Goal: Task Accomplishment & Management: Use online tool/utility

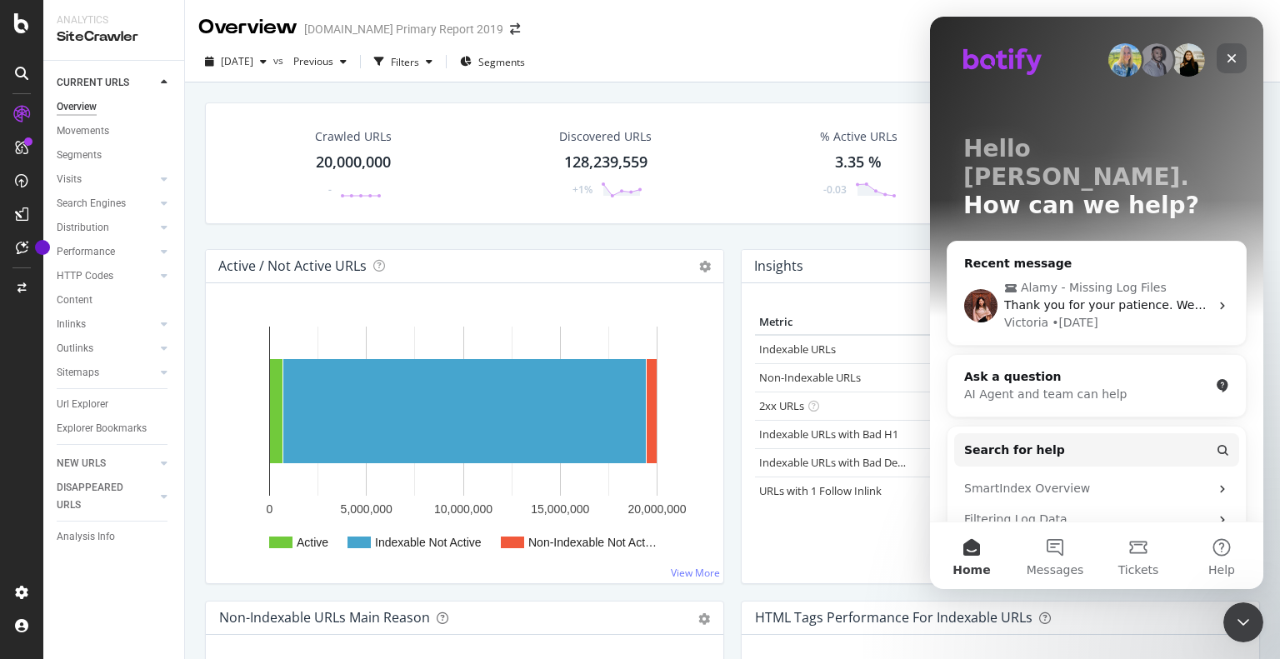
click at [1230, 56] on icon "Close" at bounding box center [1232, 58] width 9 height 9
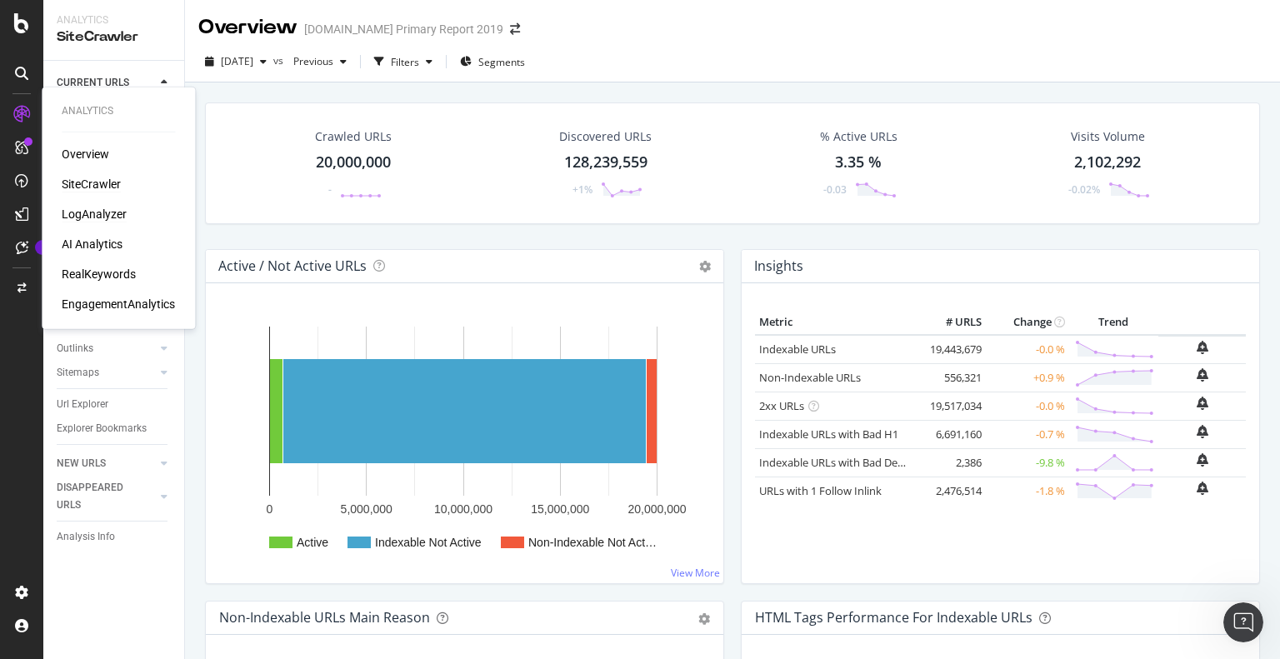
click at [107, 215] on div "LogAnalyzer" at bounding box center [94, 214] width 65 height 17
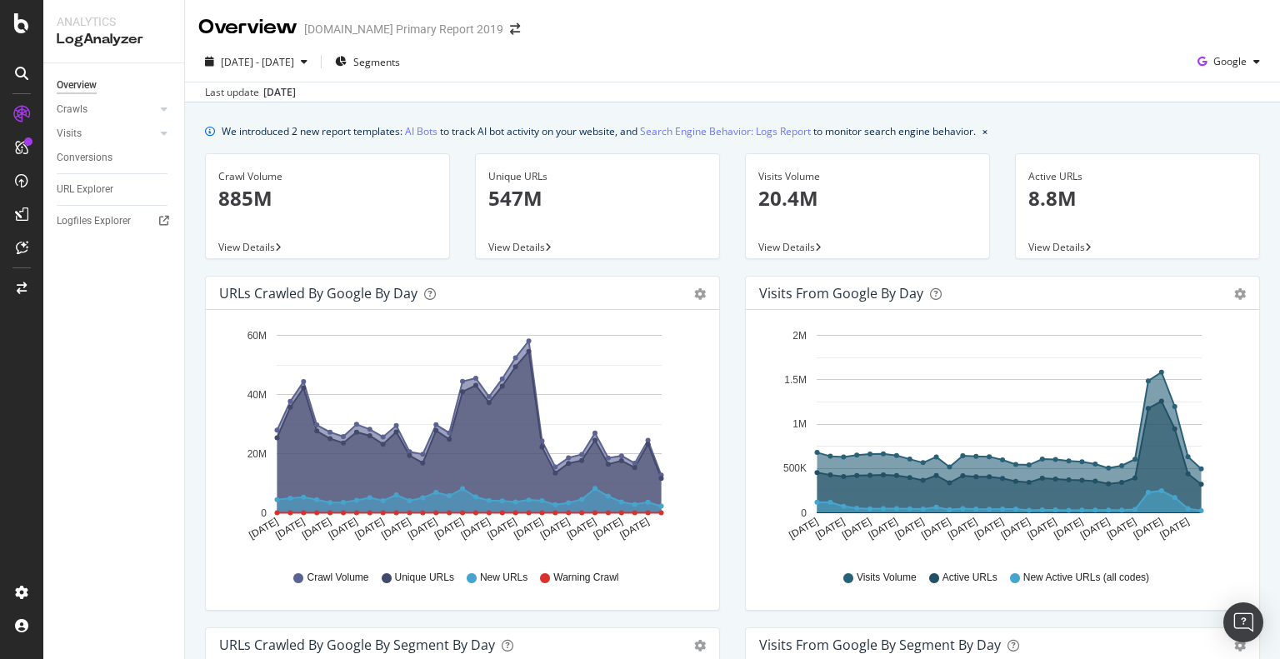
click at [483, 21] on div "Overview alamy.com Primary Report 2019" at bounding box center [367, 27] width 338 height 28
click at [510, 27] on icon "arrow-right-arrow-left" at bounding box center [515, 29] width 10 height 12
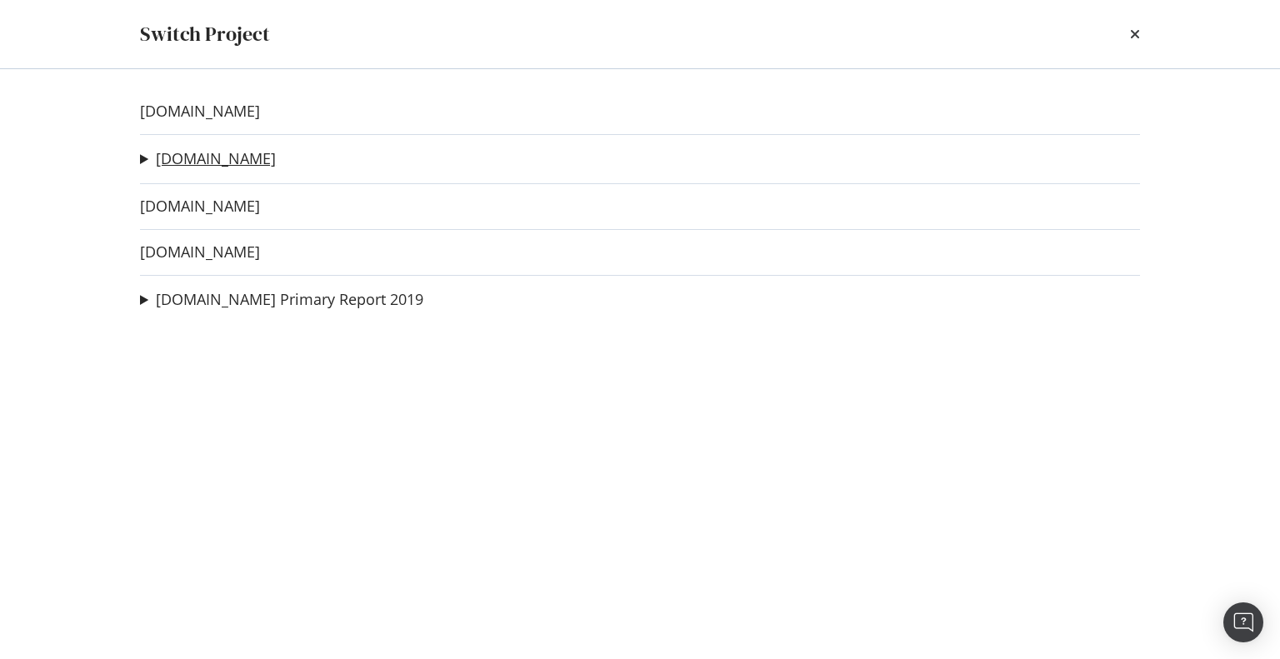
click at [180, 157] on link "alamy.de" at bounding box center [216, 159] width 120 height 18
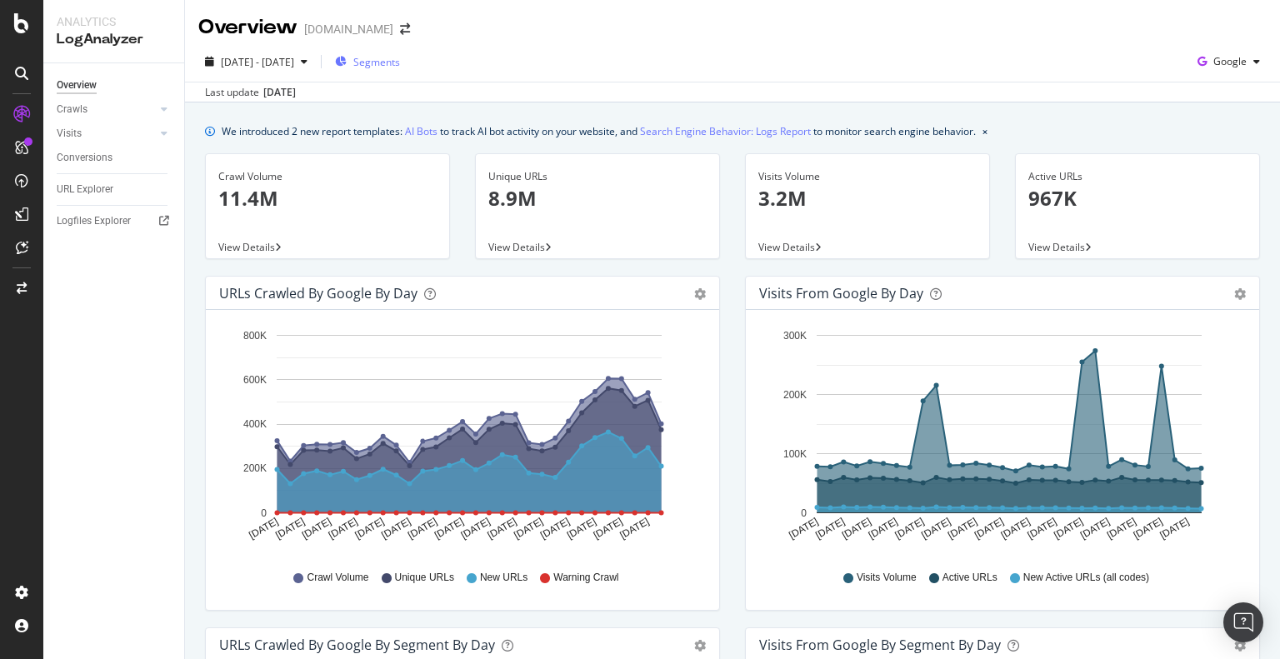
click at [400, 68] on span "Segments" at bounding box center [376, 62] width 47 height 14
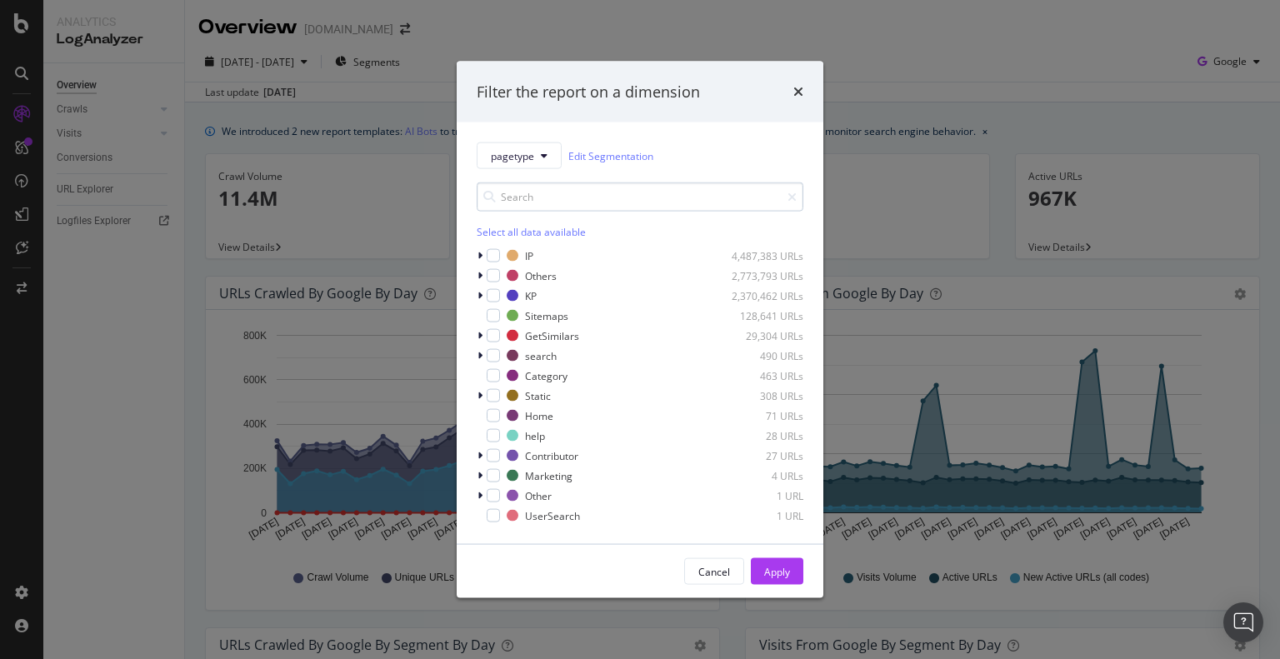
click at [556, 199] on input "modal" at bounding box center [640, 197] width 327 height 29
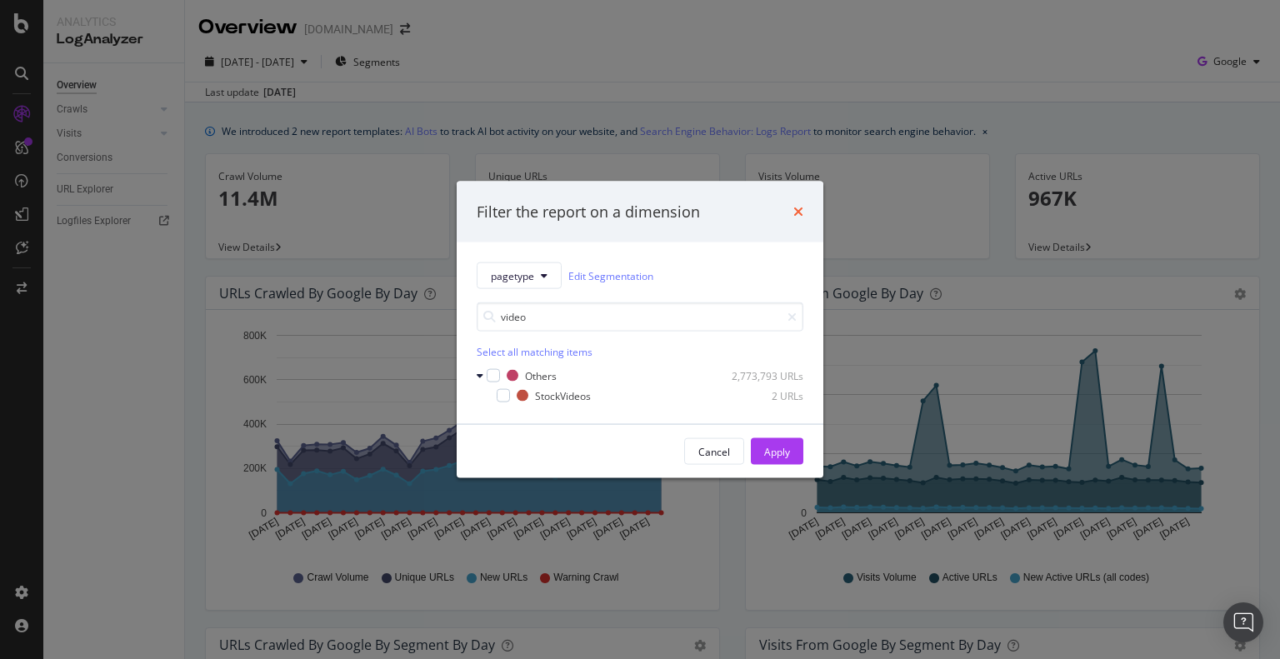
type input "video"
click at [797, 209] on icon "times" at bounding box center [799, 211] width 10 height 13
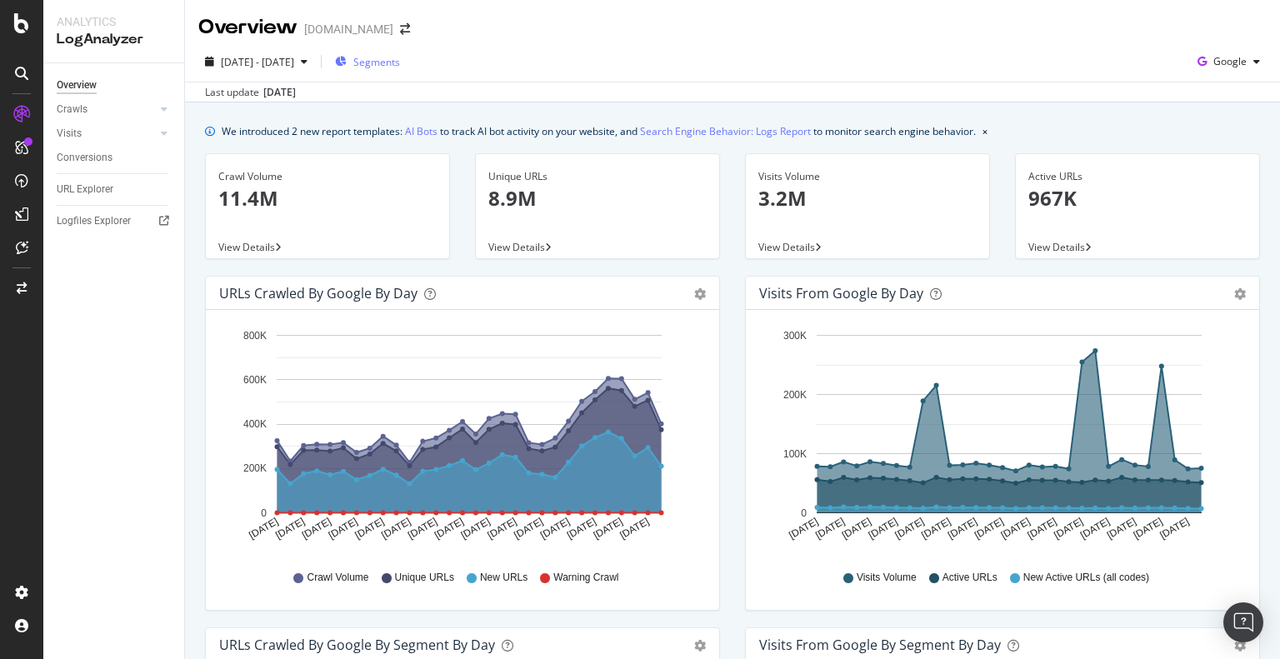
click at [394, 63] on div "Segments" at bounding box center [367, 62] width 65 height 14
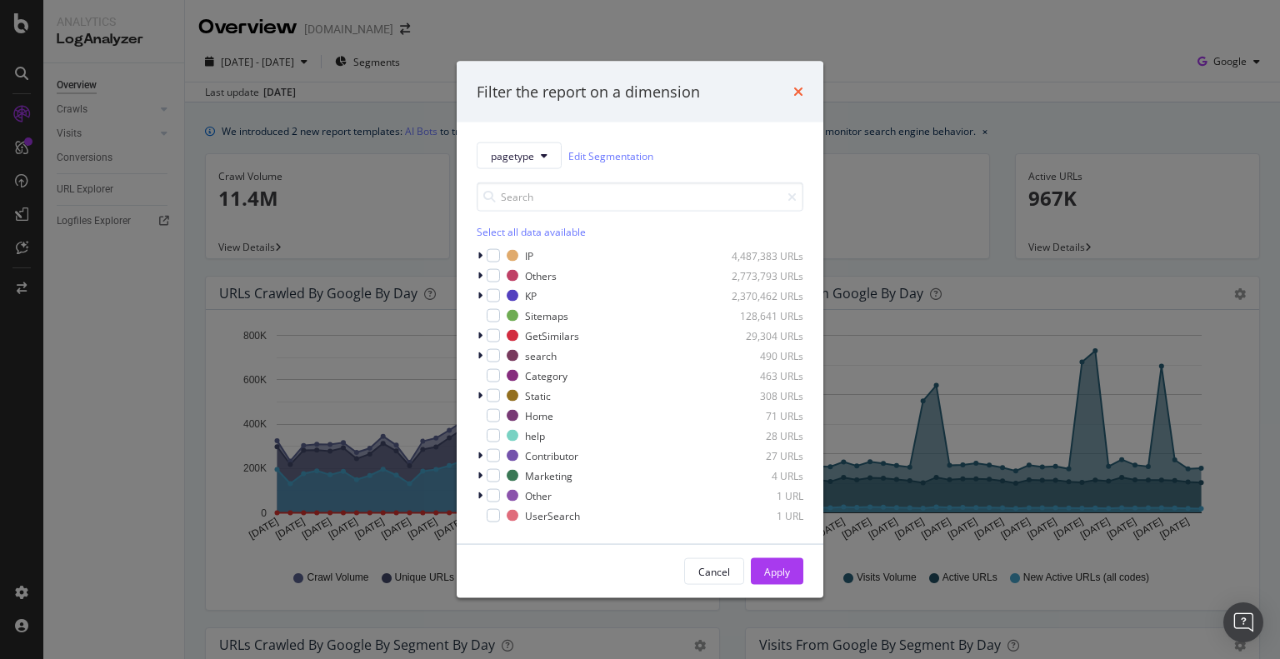
click at [794, 93] on icon "times" at bounding box center [799, 91] width 10 height 13
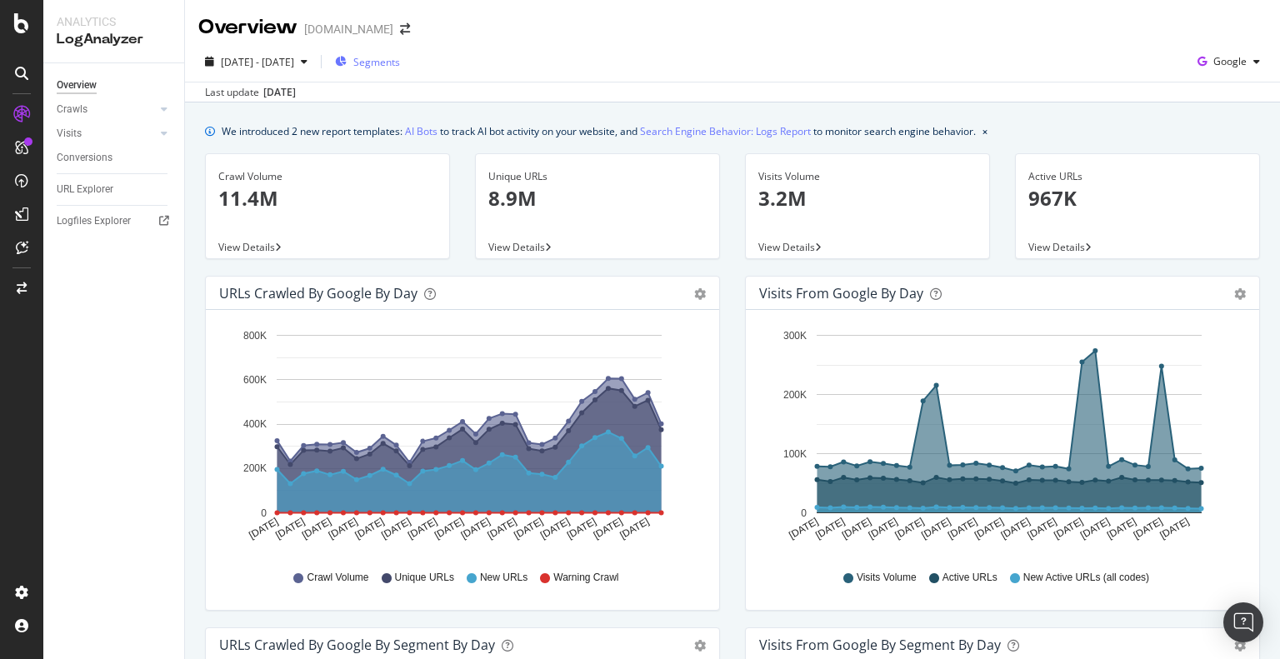
click at [400, 63] on span "Segments" at bounding box center [376, 62] width 47 height 14
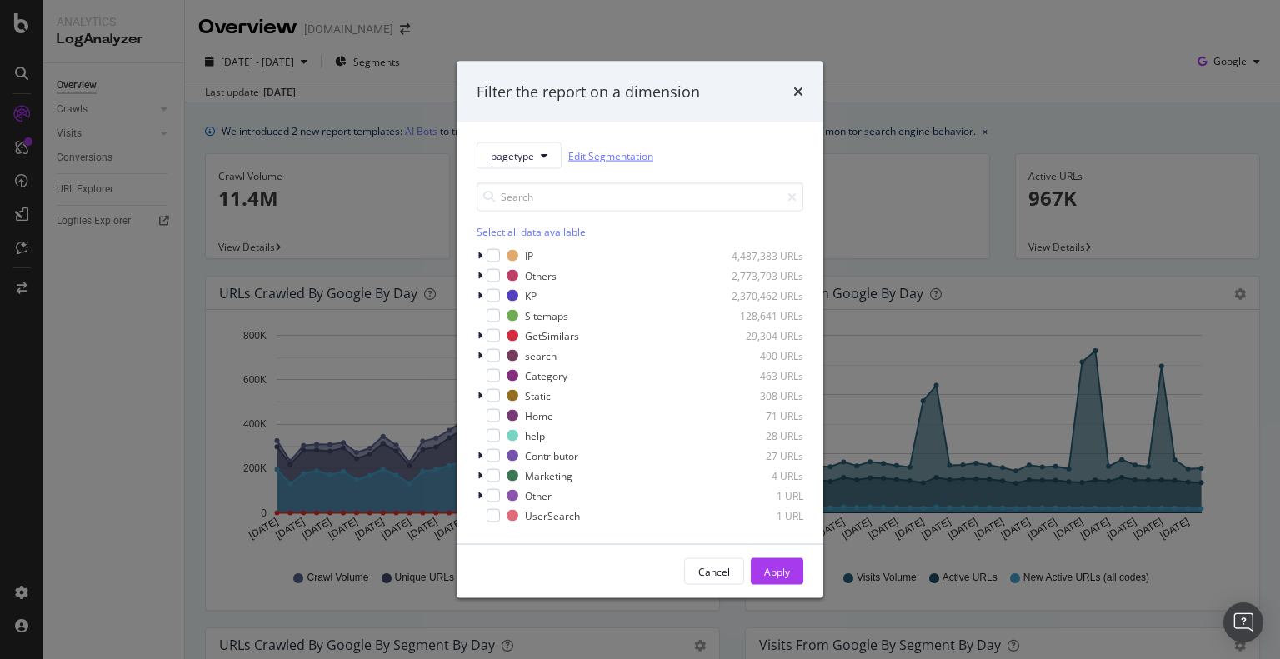
click at [593, 156] on link "Edit Segmentation" at bounding box center [610, 156] width 85 height 18
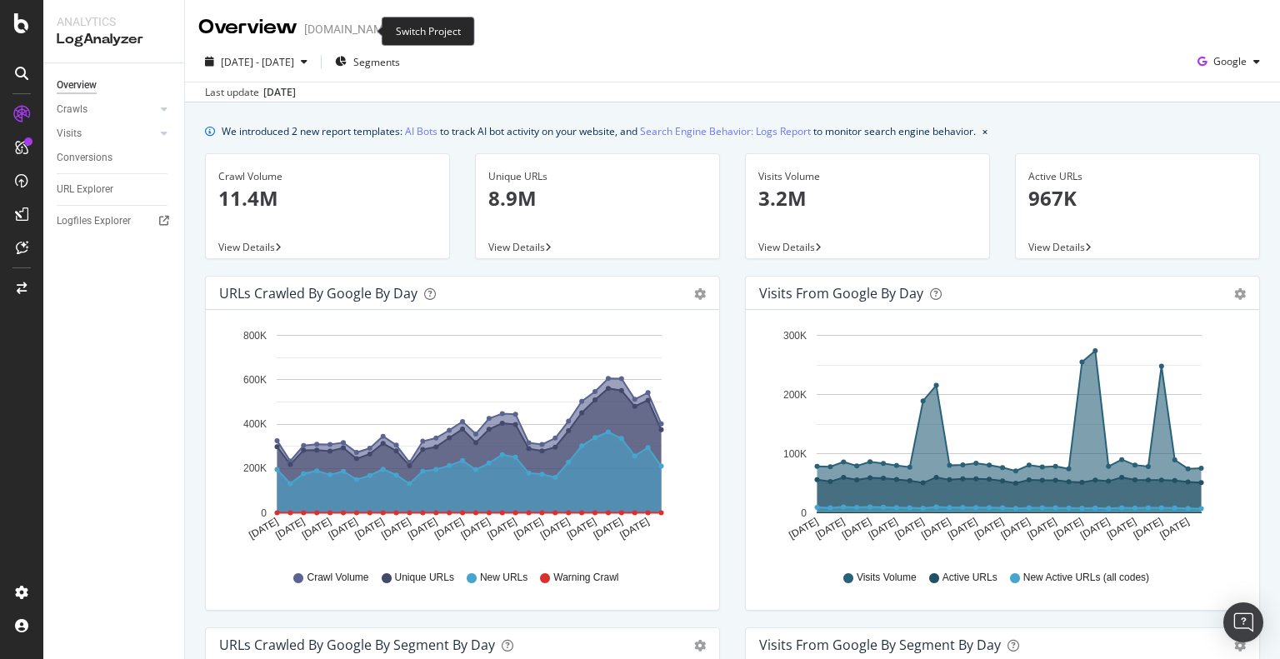
click at [400, 33] on icon "arrow-right-arrow-left" at bounding box center [405, 29] width 10 height 12
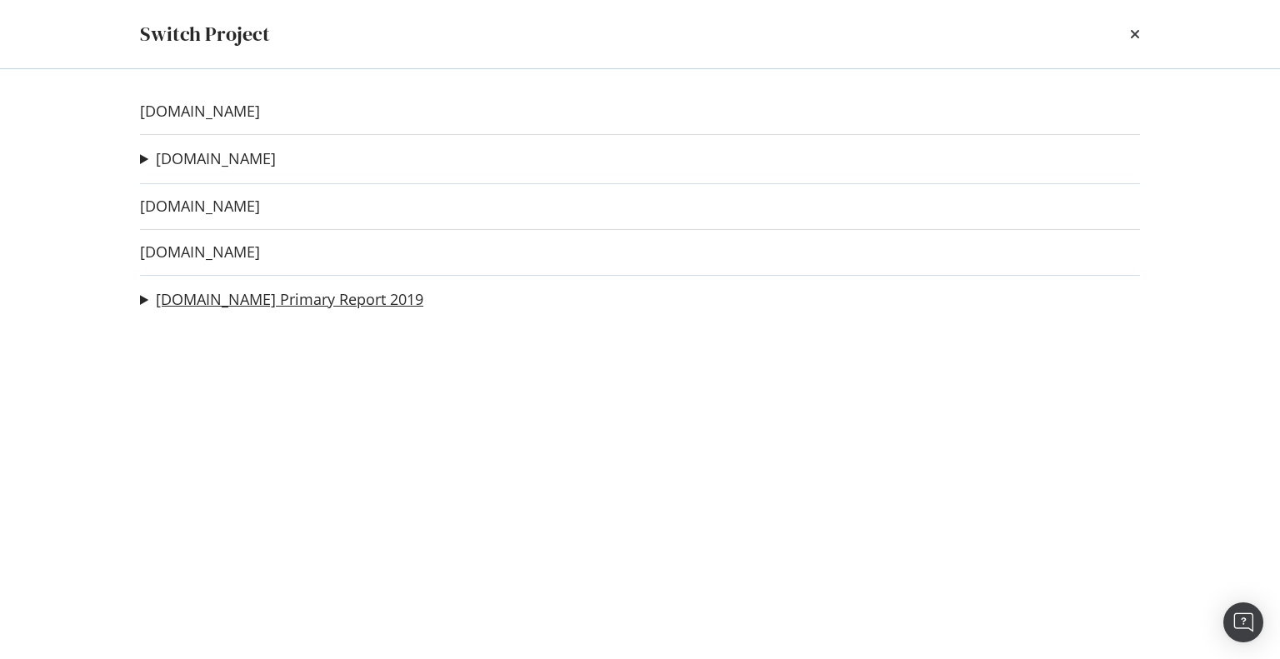
click at [217, 300] on link "[DOMAIN_NAME] Primary Report 2019" at bounding box center [290, 300] width 268 height 18
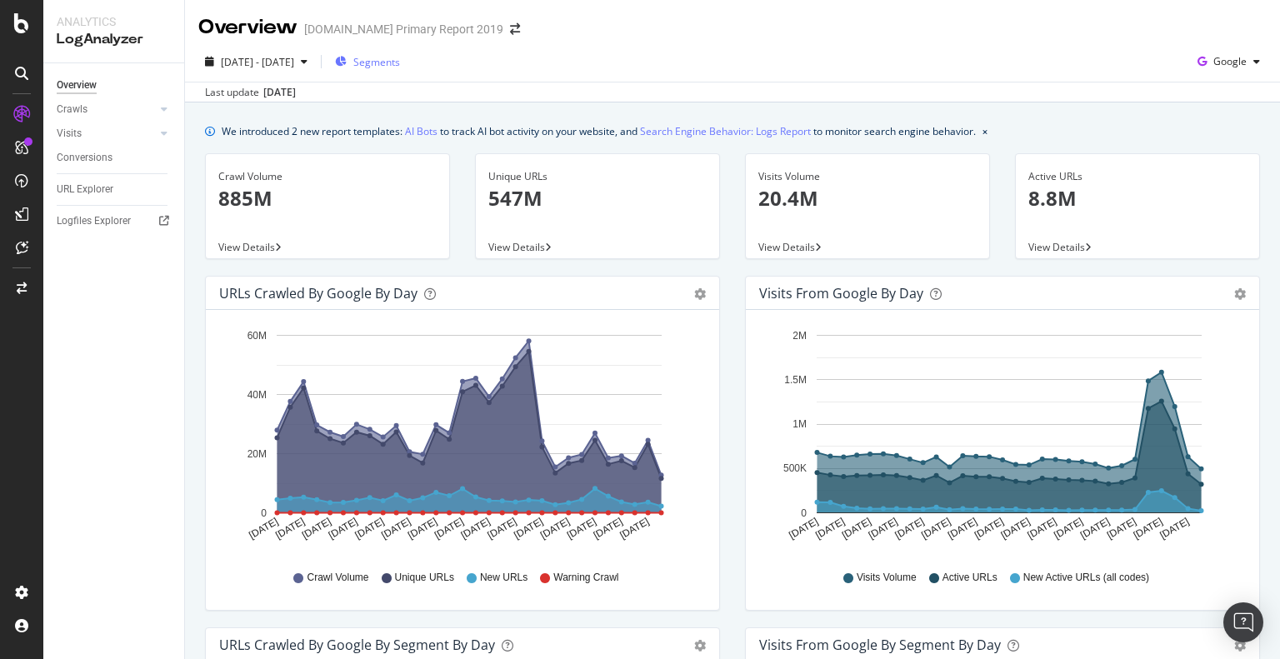
click at [400, 68] on span "Segments" at bounding box center [376, 62] width 47 height 14
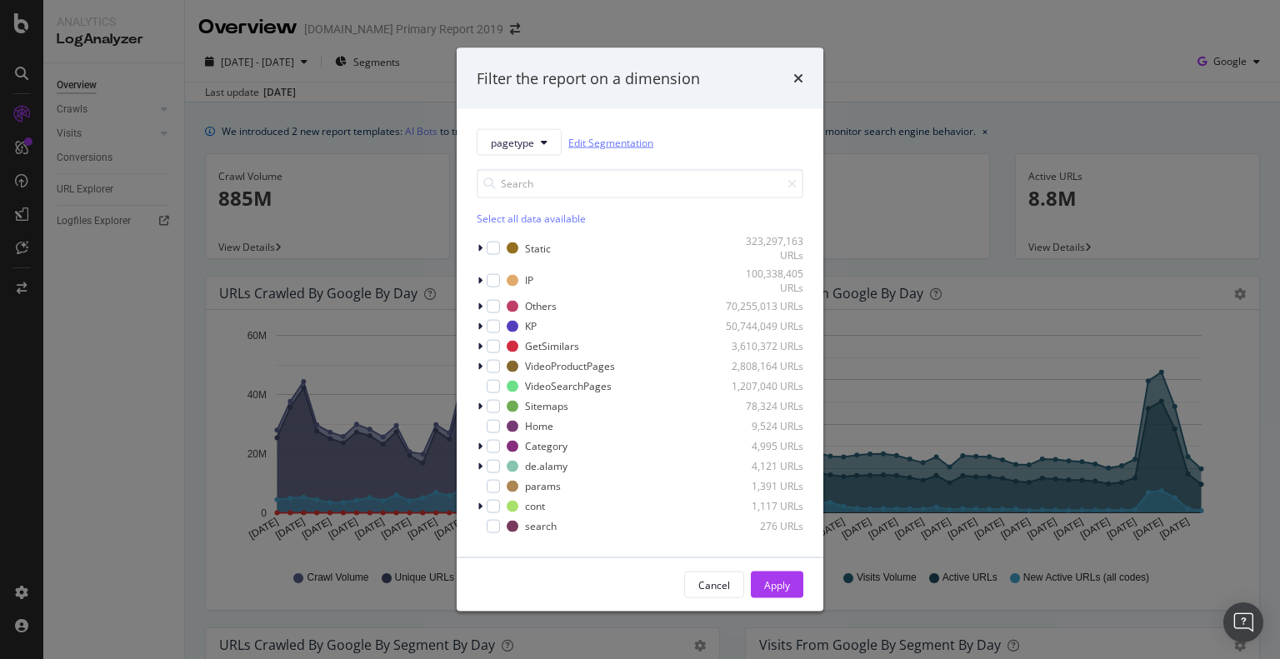
click at [607, 139] on link "Edit Segmentation" at bounding box center [610, 142] width 85 height 18
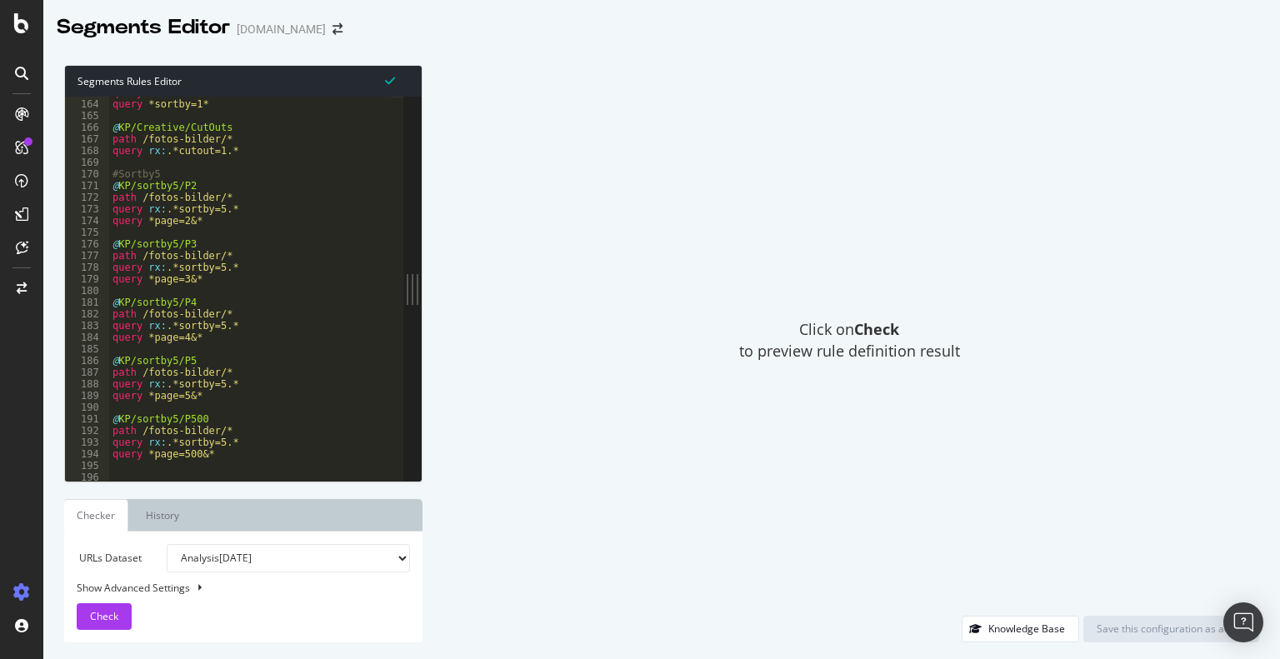
scroll to position [2151, 0]
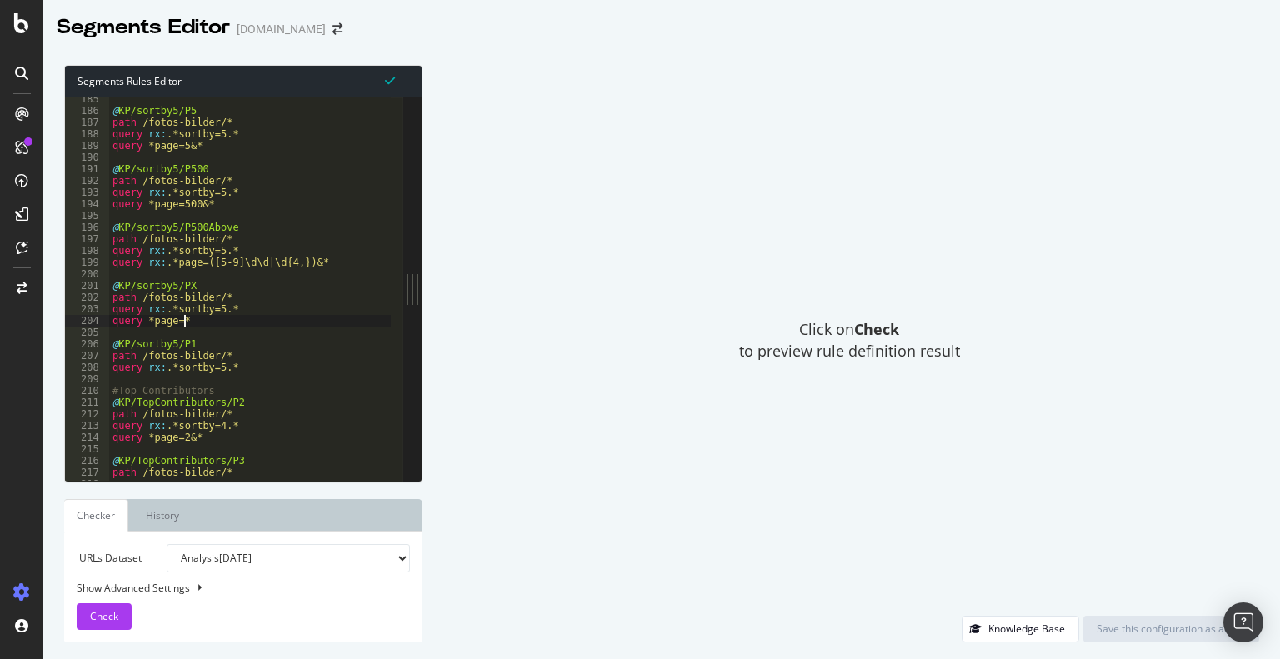
type textarea "query *page=*"
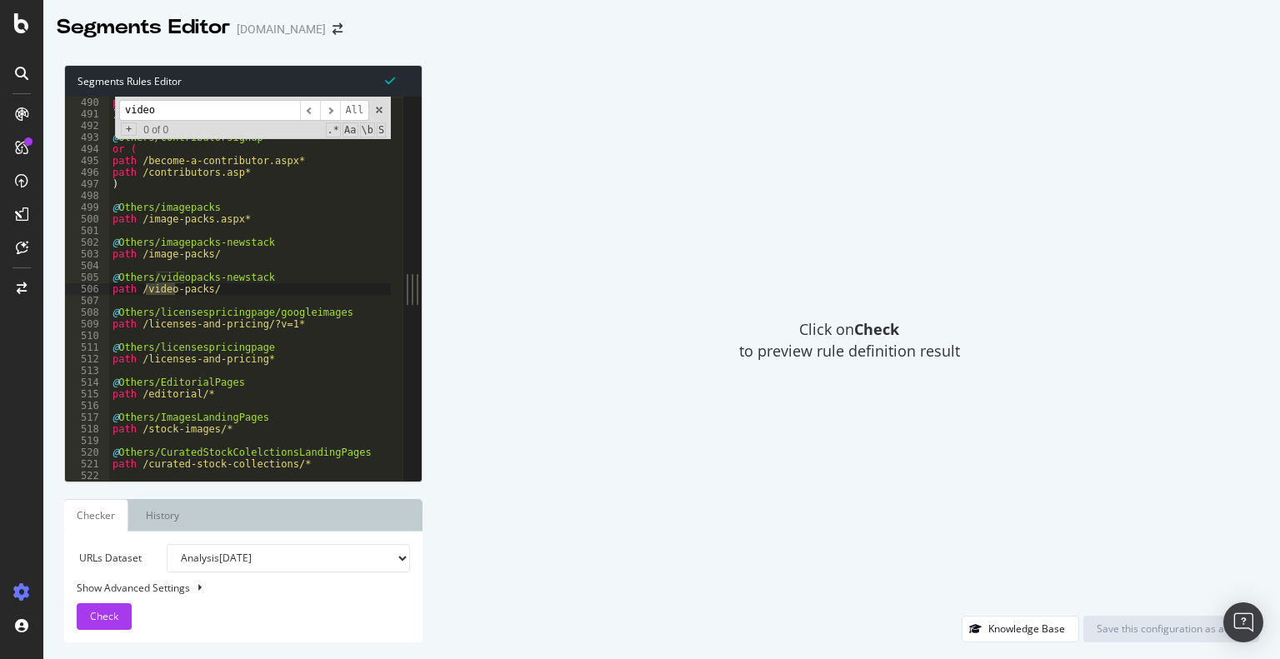
scroll to position [0, 12]
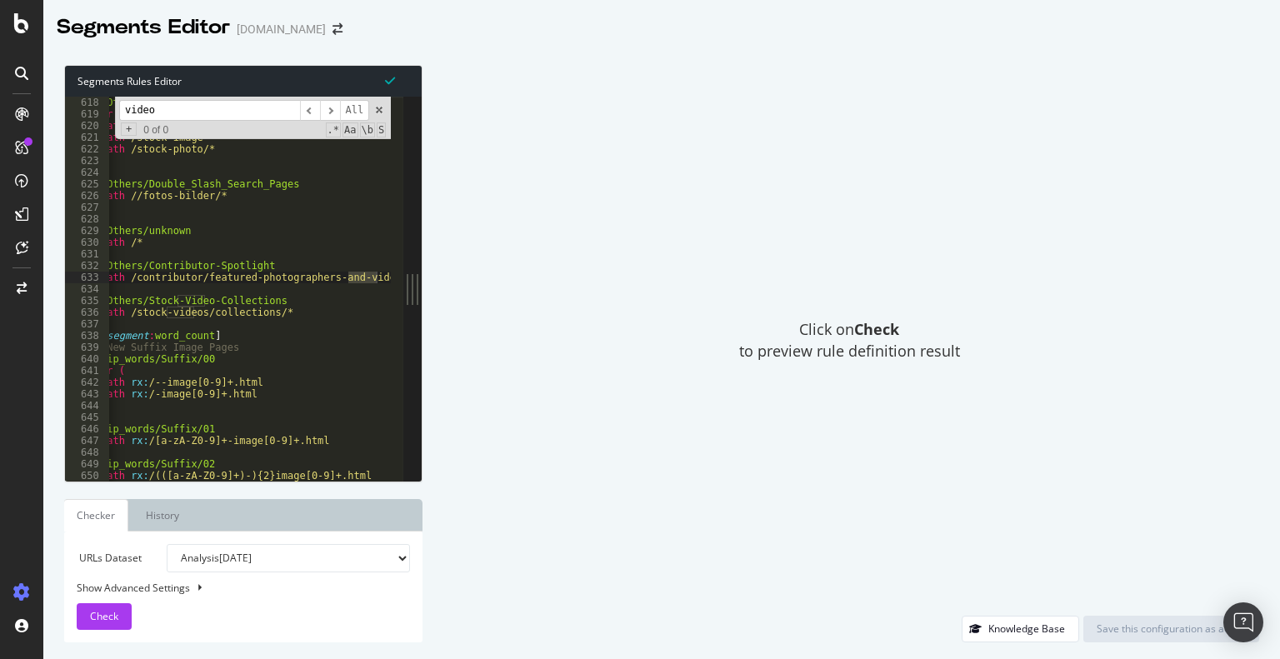
drag, startPoint x: 168, startPoint y: 114, endPoint x: 70, endPoint y: 74, distance: 106.2
click at [82, 106] on div "query *page=* 618 619 620 621 622 623 624 625 626 627 628 629 630 631 632 633 6…" at bounding box center [234, 289] width 338 height 384
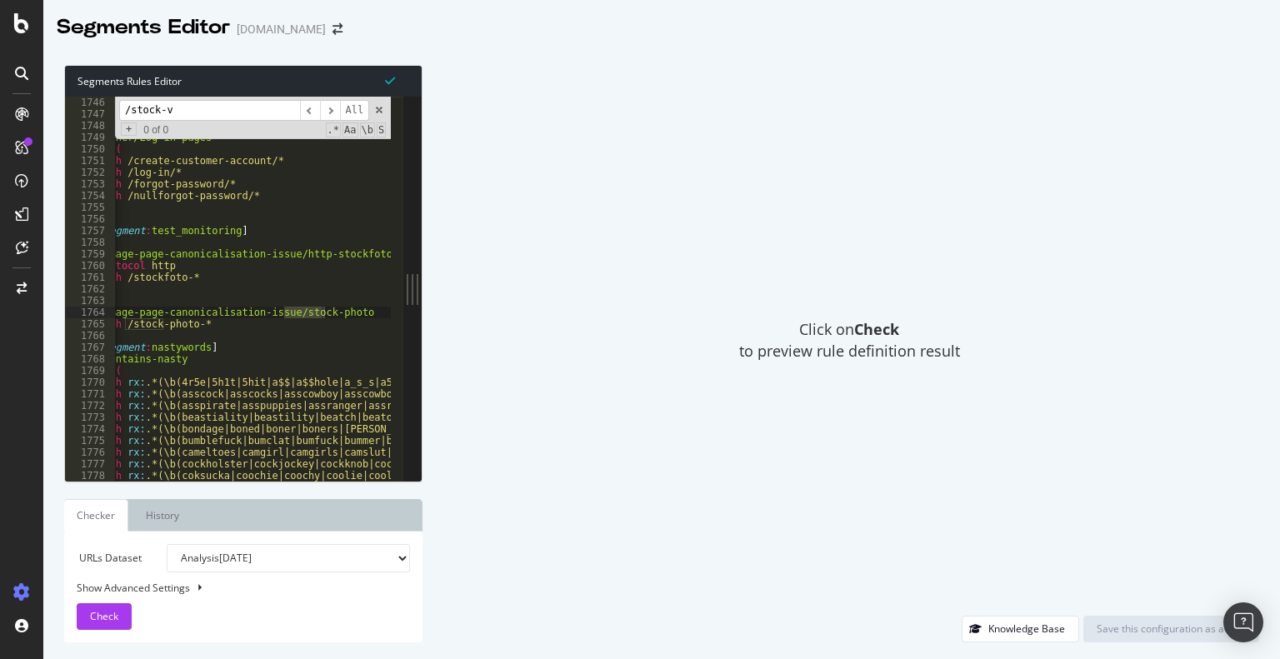
scroll to position [5111, 0]
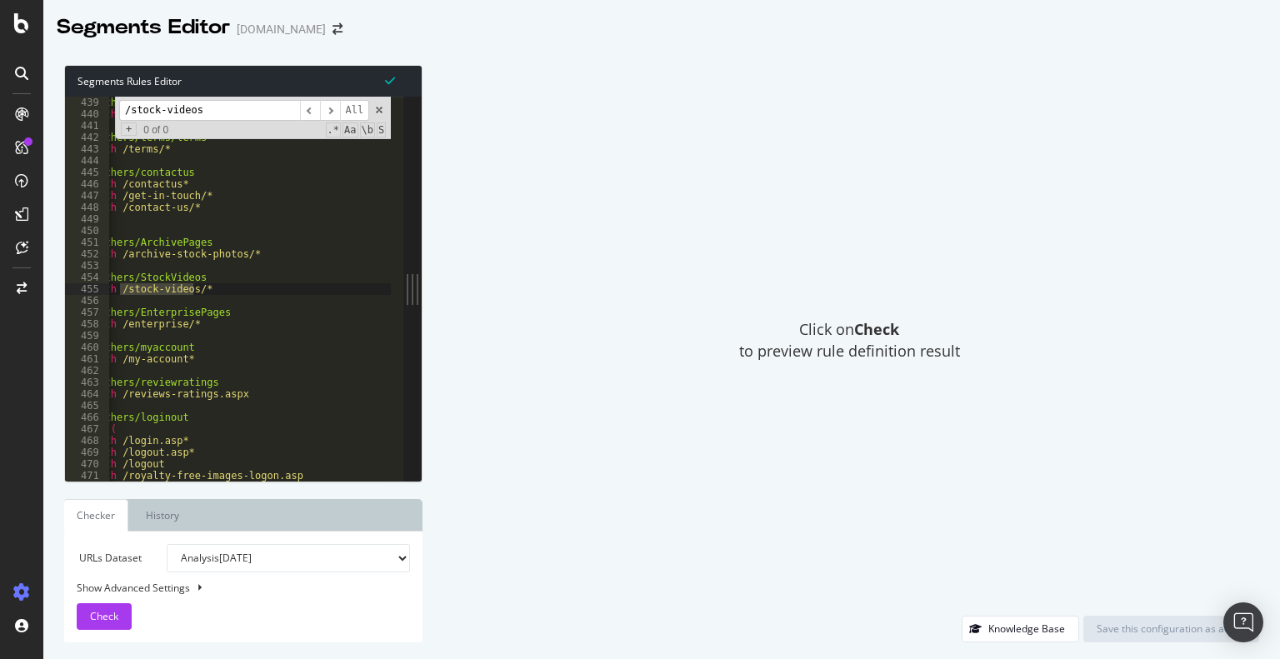
type input "/stock-videos"
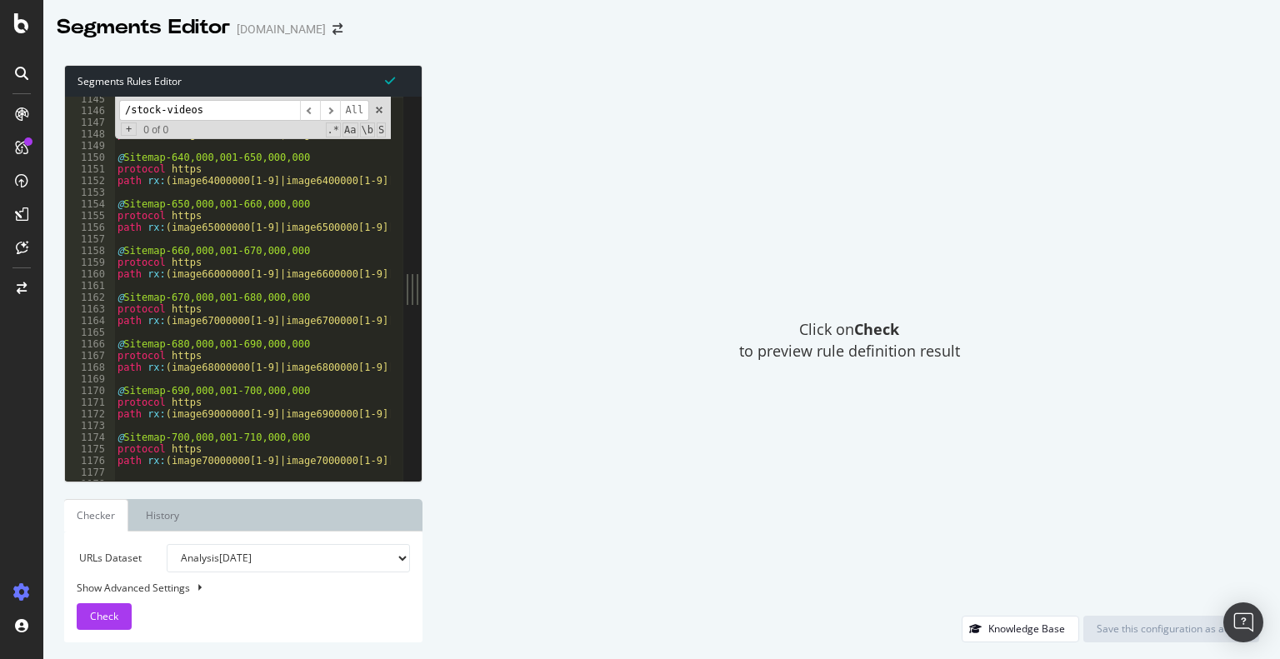
scroll to position [13353, 0]
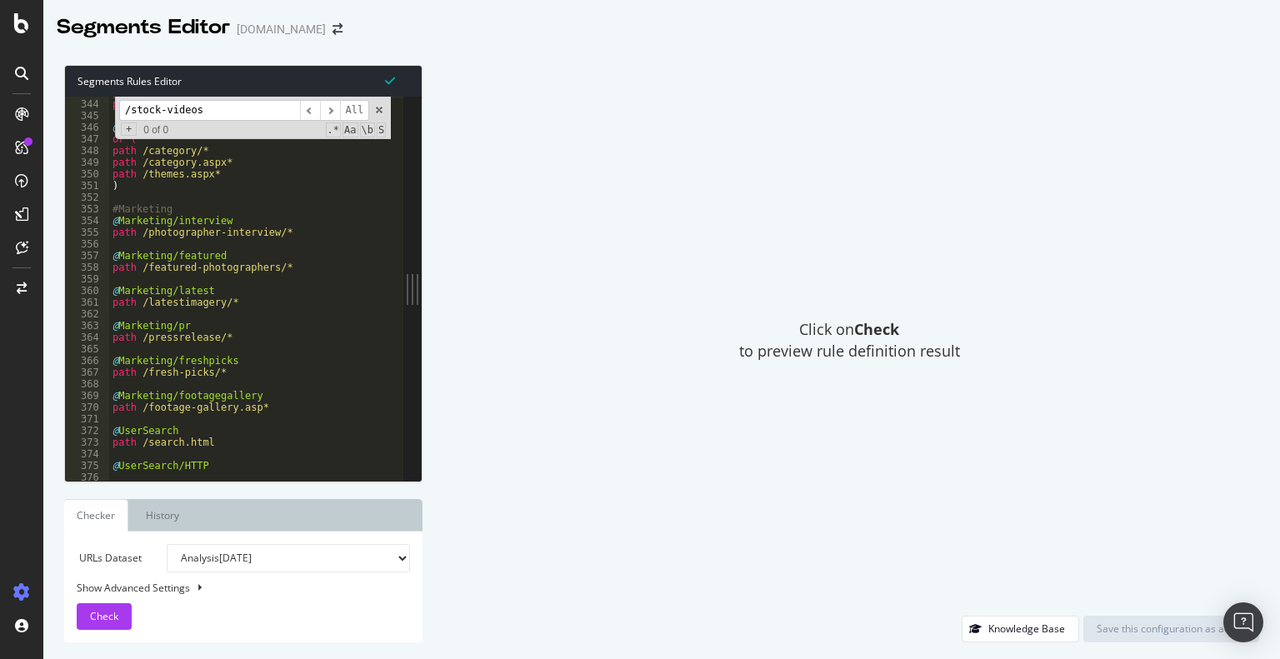
scroll to position [3901, 0]
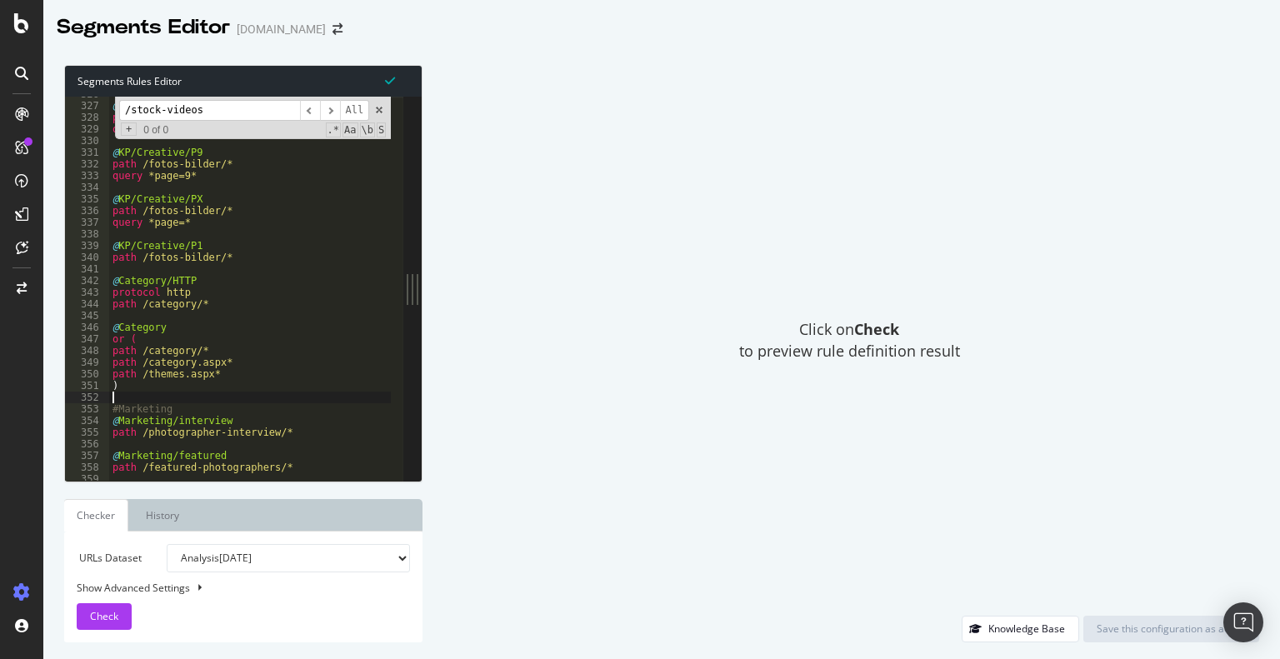
type textarea "path /fotos-bilder/*"
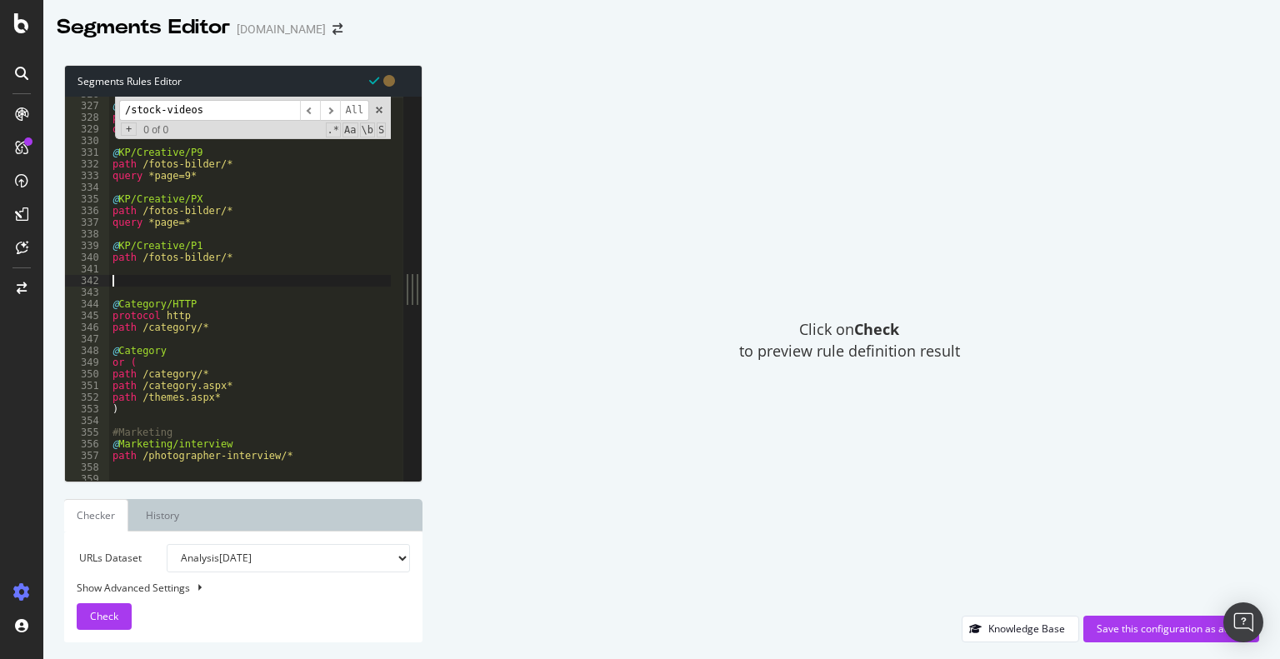
paste textarea "path rx:^/stock-video/.*.html"
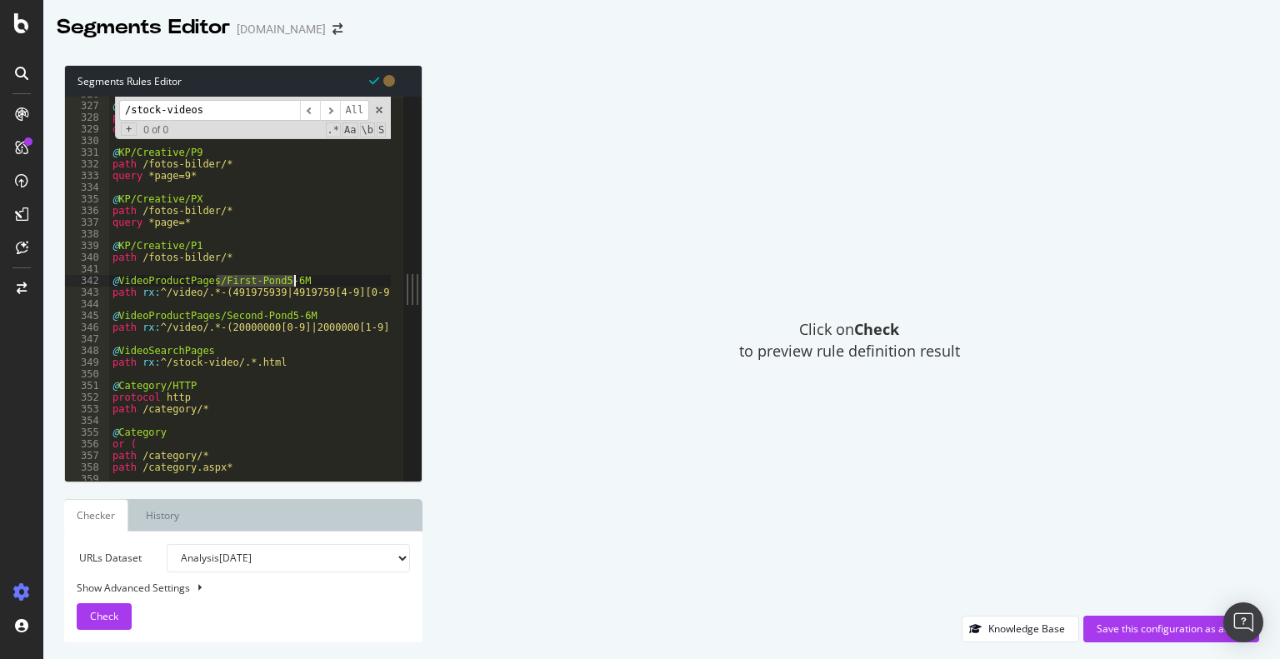
drag, startPoint x: 217, startPoint y: 280, endPoint x: 316, endPoint y: 281, distance: 99.2
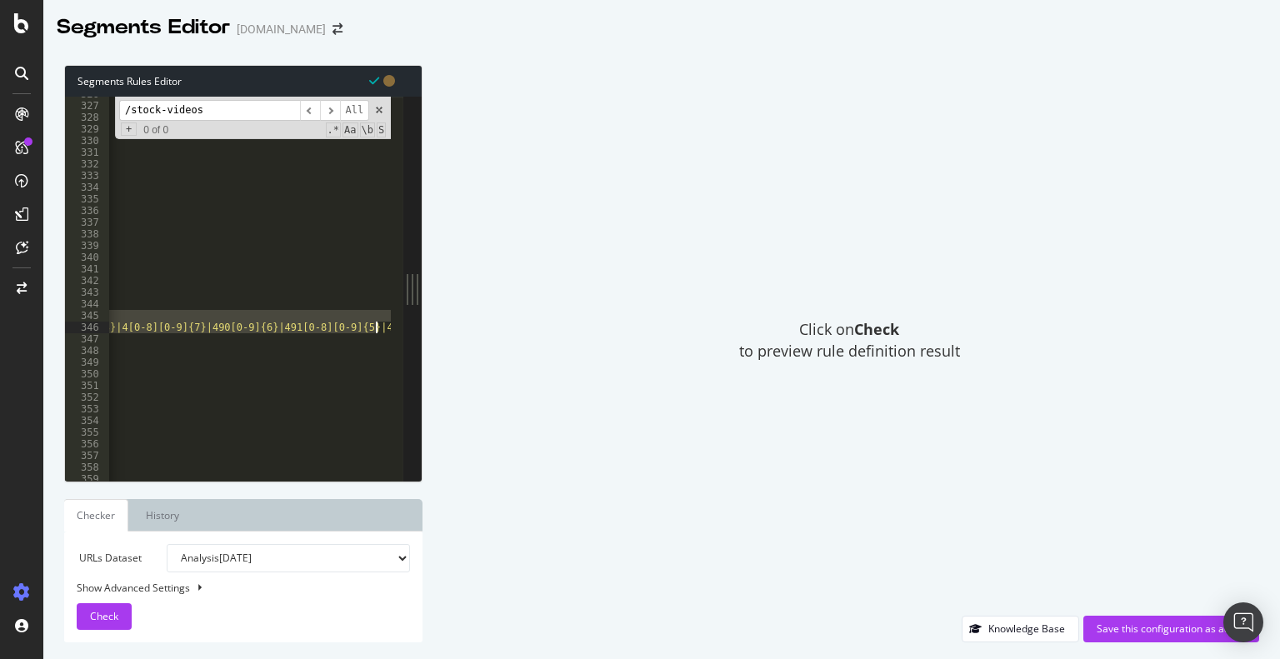
scroll to position [0, 0]
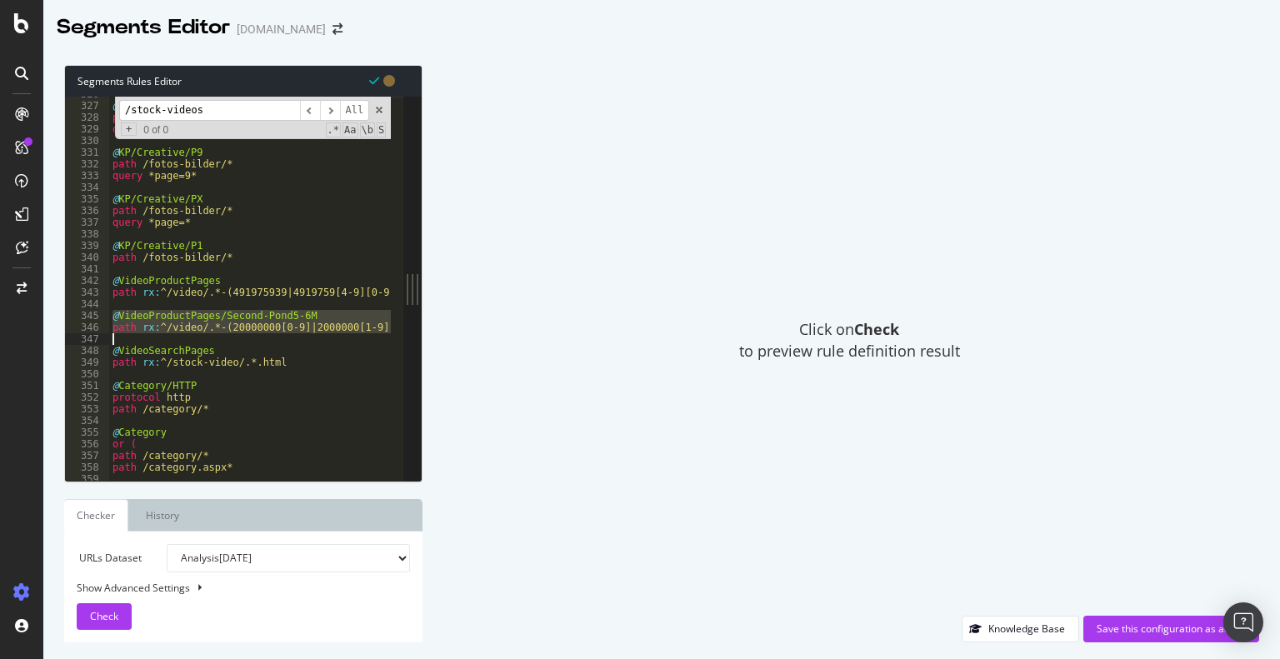
drag, startPoint x: 111, startPoint y: 317, endPoint x: 518, endPoint y: 335, distance: 407.2
click at [518, 335] on div "Segments Rules Editor @VideoProductPages 326 327 328 329 330 331 332 333 334 33…" at bounding box center [661, 353] width 1237 height 611
type textarea "path rx:^/video/.*-(20000000[0-9]|2000000[1-9][0-9]|200000[1-9][0-9]{2}|20000[1…"
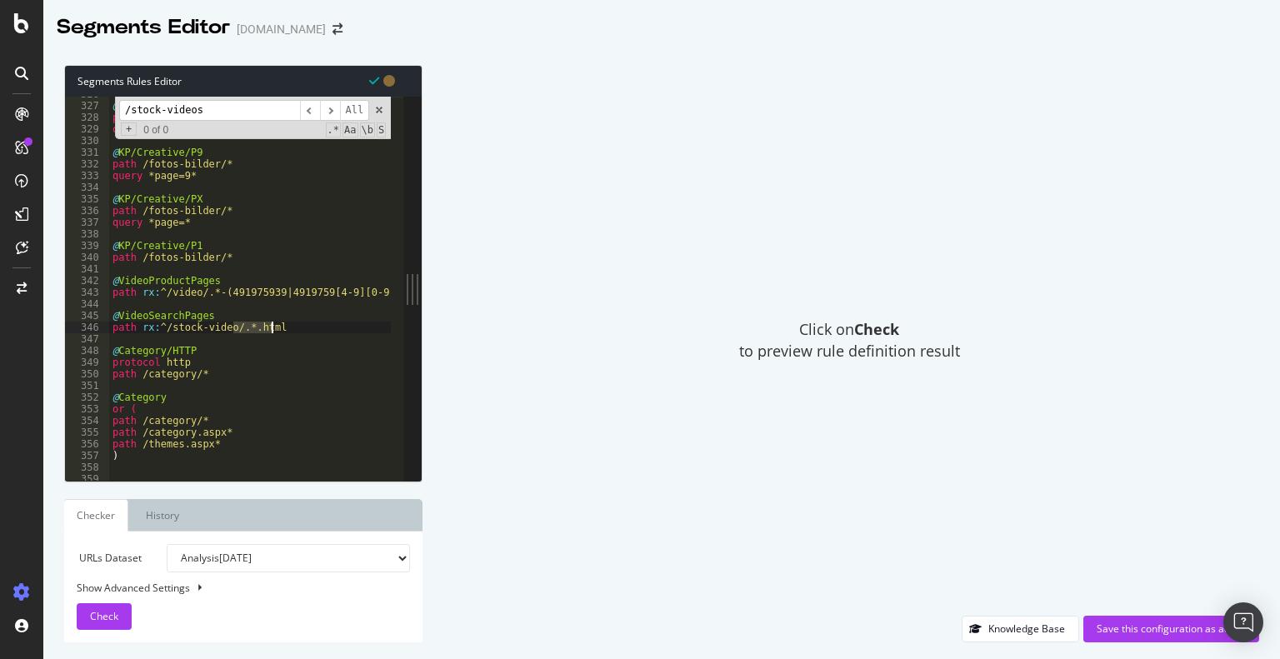
drag, startPoint x: 233, startPoint y: 329, endPoint x: 283, endPoint y: 325, distance: 51.0
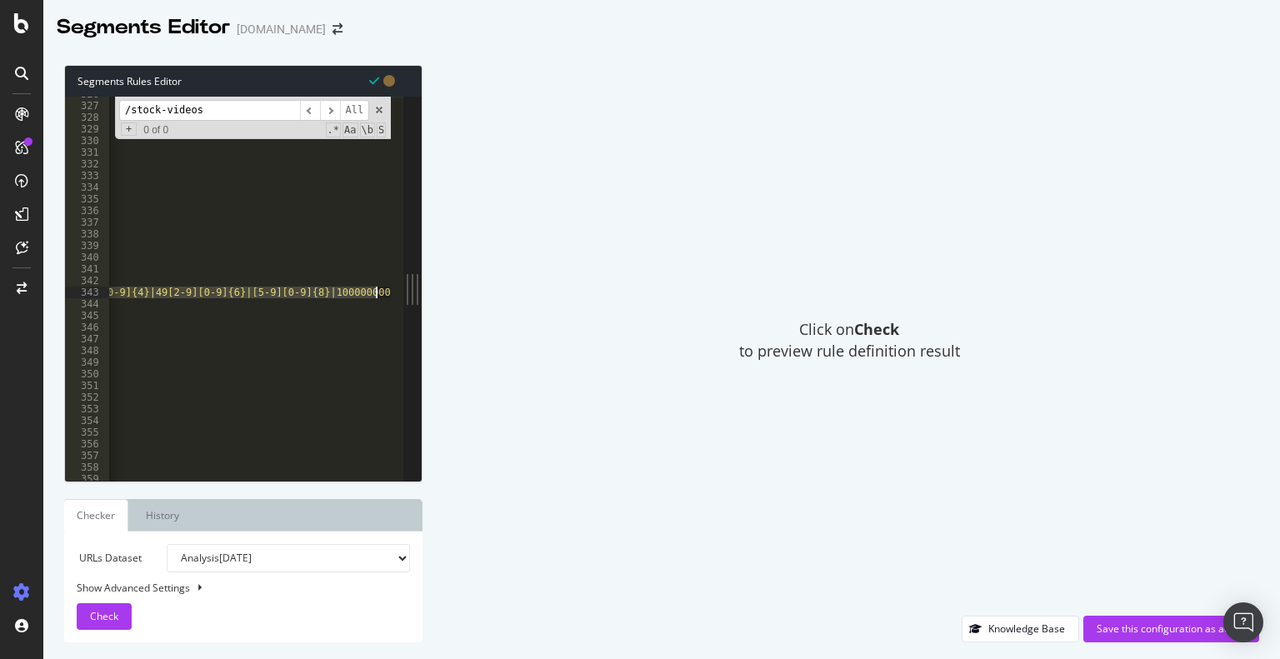
drag, startPoint x: 200, startPoint y: 293, endPoint x: 742, endPoint y: 290, distance: 541.8
click at [742, 290] on div "Segments Rules Editor path rx:^/stock-video/.*.html 326 327 328 329 330 331 332…" at bounding box center [661, 353] width 1237 height 611
paste textarea ".html"
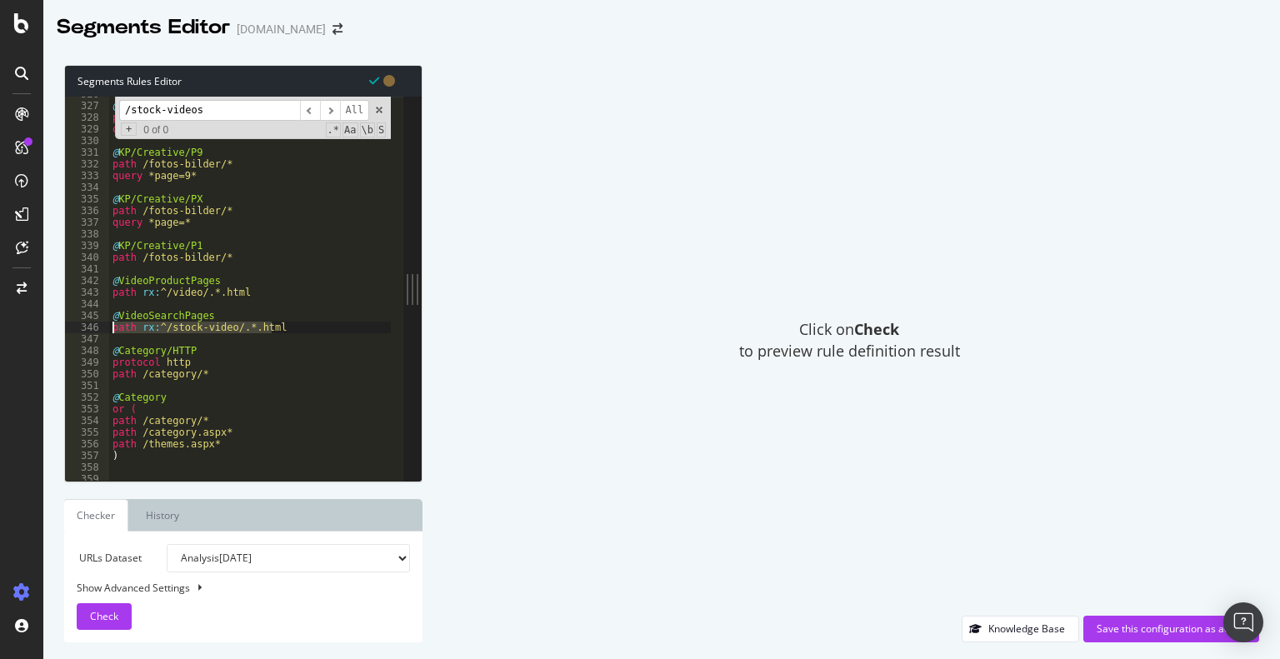
drag, startPoint x: 157, startPoint y: 329, endPoint x: 0, endPoint y: 329, distance: 156.7
click at [0, 329] on div "Segments Editor alamy.de Segments Rules Editor path rx:^/video/.*.html 326 327 …" at bounding box center [640, 329] width 1280 height 659
type textarea "path rx:^/video/.*.html"
click at [1134, 633] on div "Save this configuration as active" at bounding box center [1171, 629] width 149 height 14
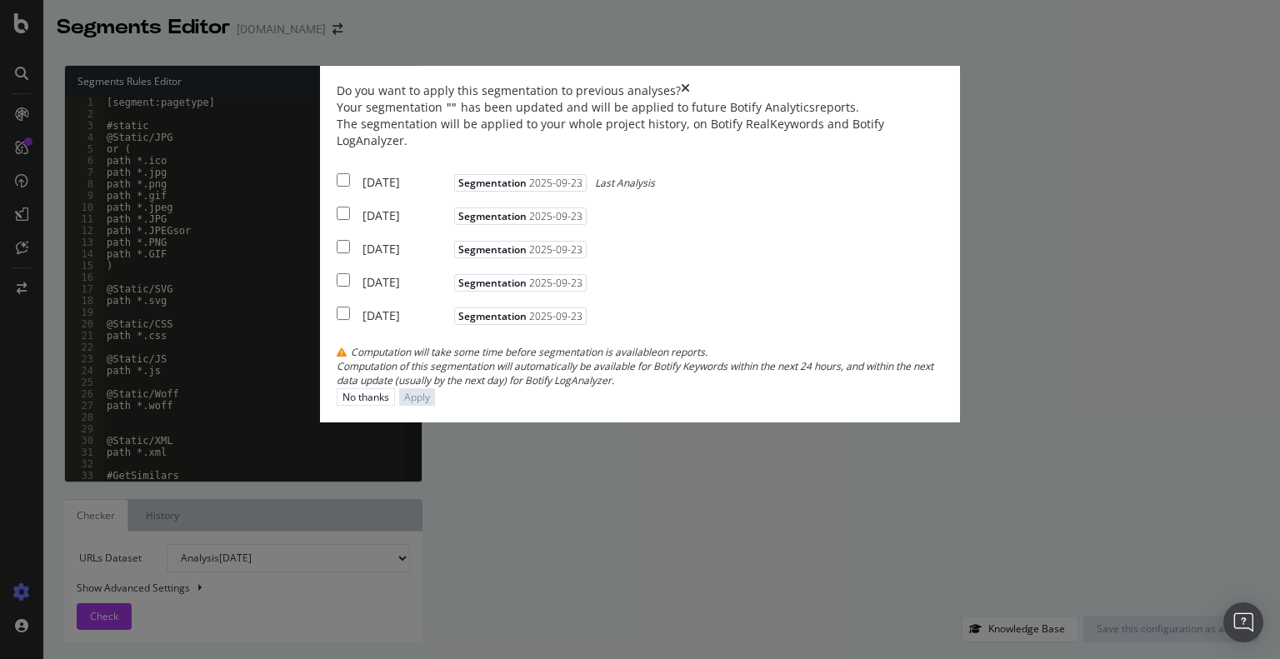
click at [337, 276] on div "Your segmentation " " has been updated and will be applied to future Botify Ana…" at bounding box center [640, 243] width 607 height 288
click at [337, 187] on input "modal" at bounding box center [343, 179] width 13 height 13
checkbox input "true"
click at [337, 220] on input "modal" at bounding box center [343, 213] width 13 height 13
checkbox input "true"
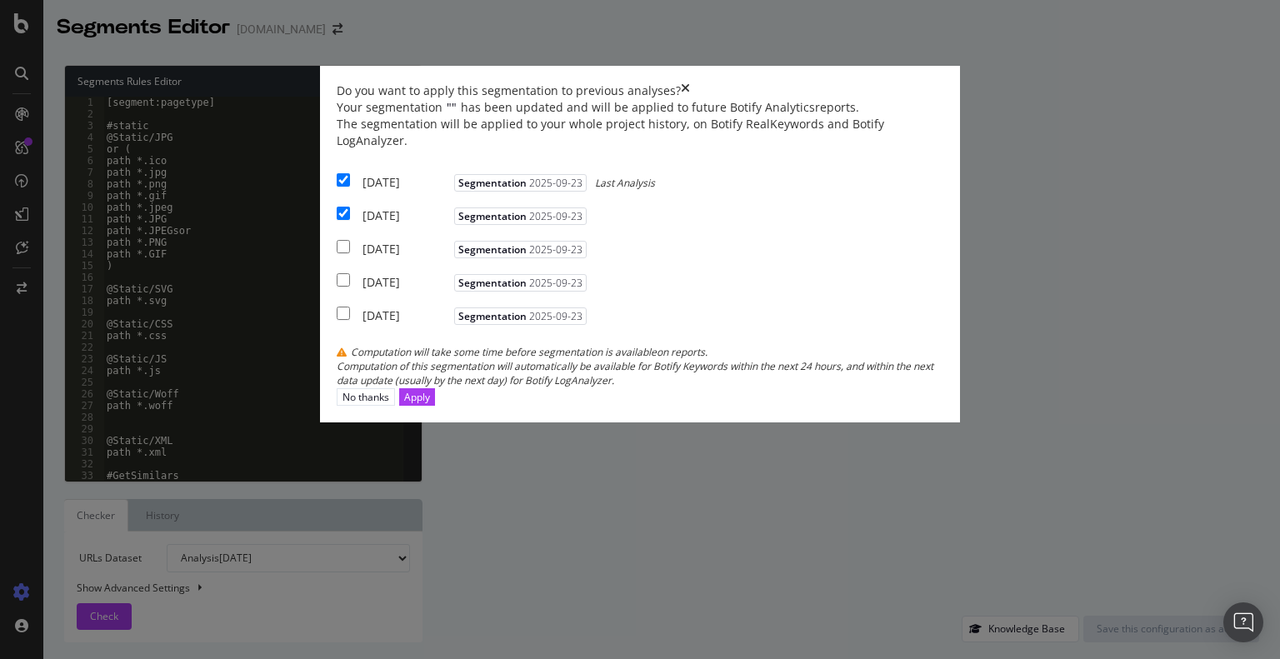
click at [337, 258] on div "2025 Sep. 11th Segmentation 2025-09-23" at bounding box center [464, 247] width 254 height 21
click at [430, 404] on div "Apply" at bounding box center [417, 397] width 26 height 14
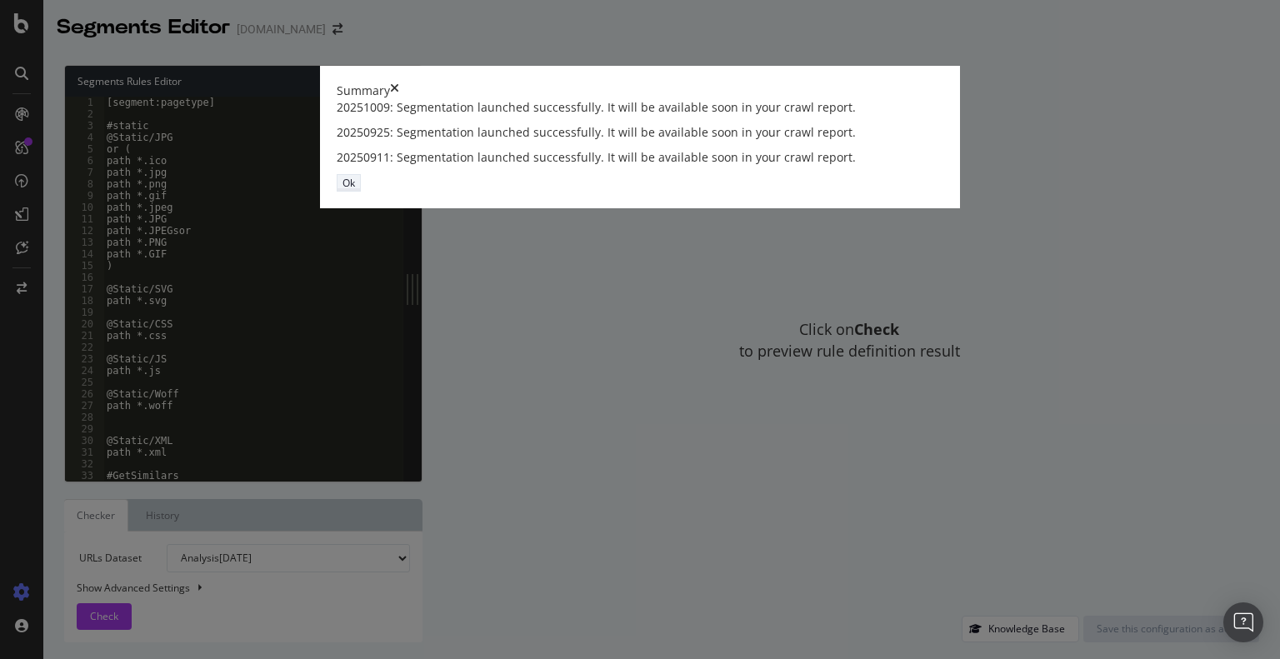
click at [355, 190] on div "Ok" at bounding box center [349, 183] width 13 height 14
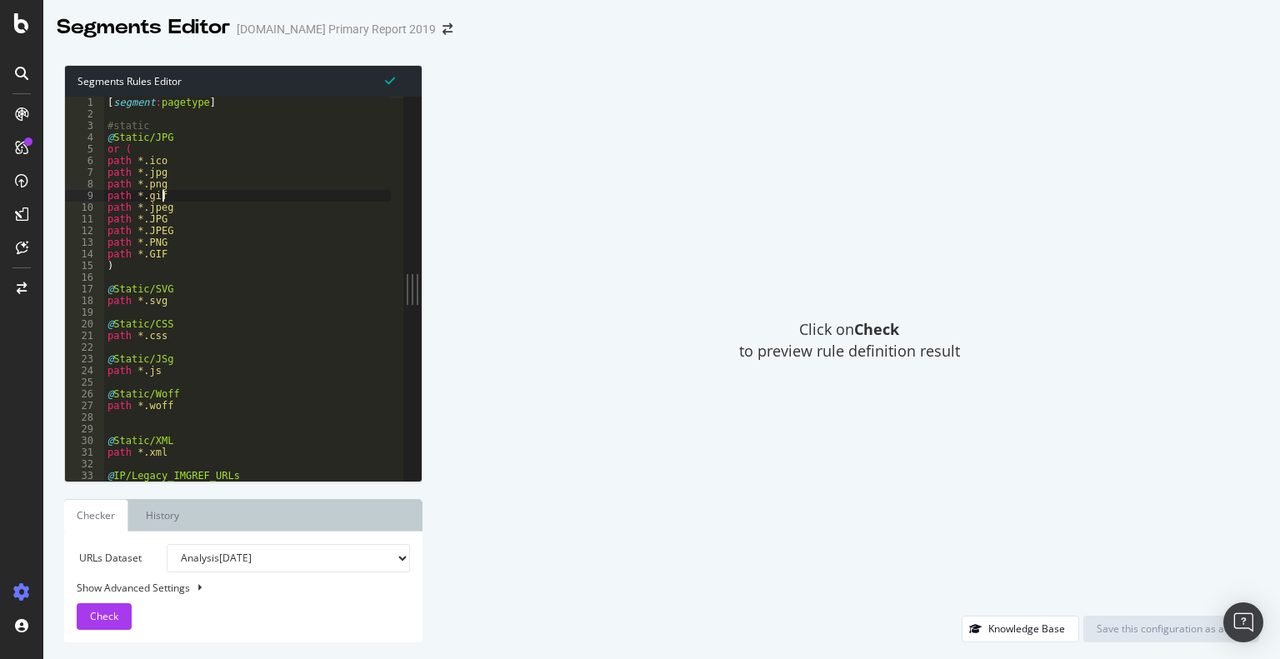
type textarea "path *.gif"
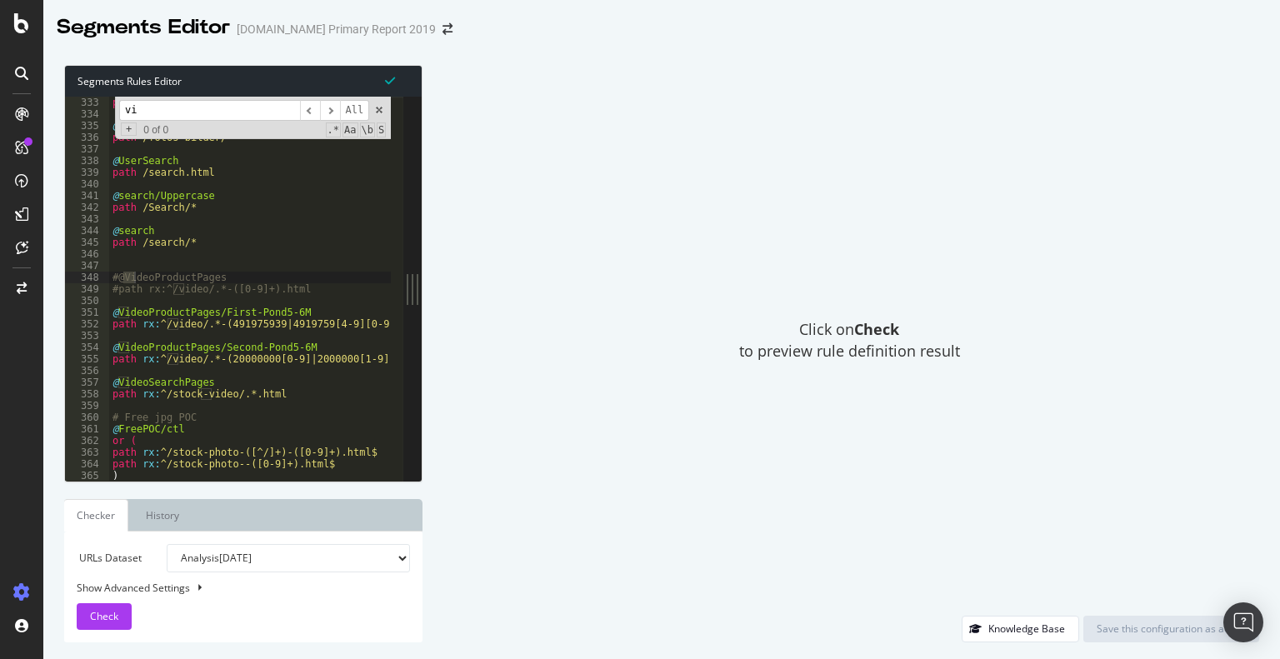
scroll to position [2212, 0]
type input "video"
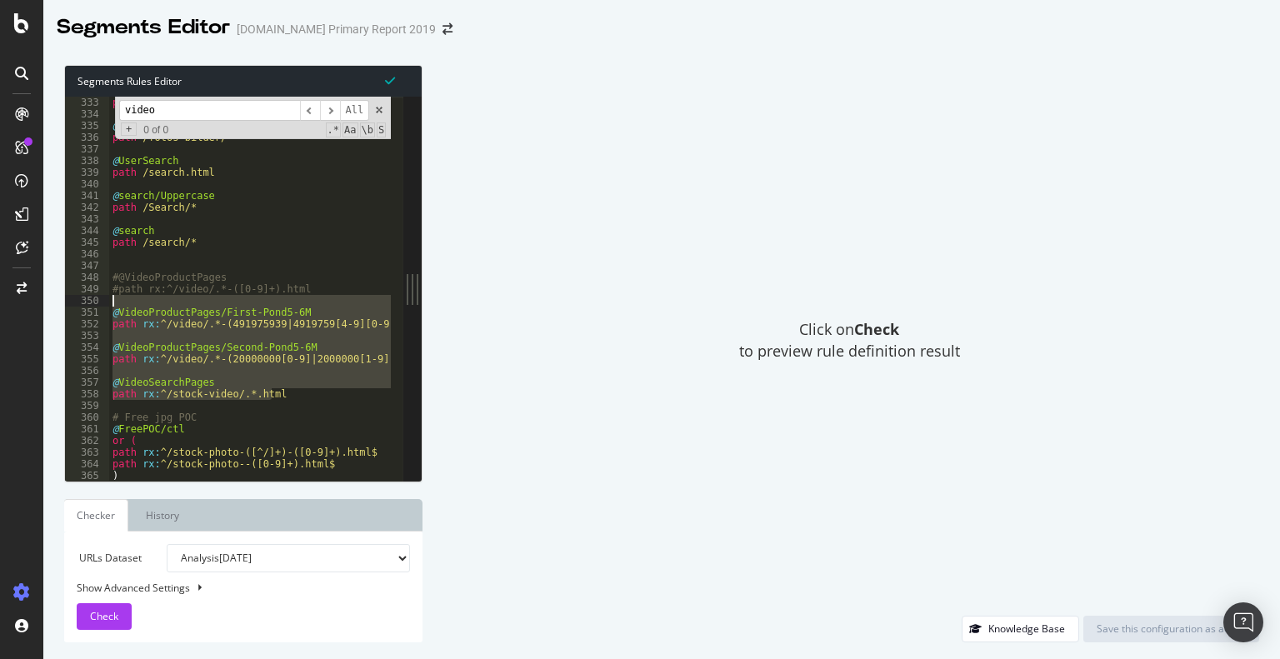
drag, startPoint x: 283, startPoint y: 397, endPoint x: 101, endPoint y: 298, distance: 206.6
click at [101, 298] on div "path *.gif 333 334 335 336 337 338 339 340 341 342 343 344 345 346 347 348 349 …" at bounding box center [234, 289] width 338 height 384
click at [289, 394] on div "path /stock-photo/* @ KP/KPDE path /fotos-bilder/* @ UserSearch path /search.ht…" at bounding box center [250, 289] width 282 height 384
drag, startPoint x: 289, startPoint y: 394, endPoint x: 110, endPoint y: 309, distance: 198.4
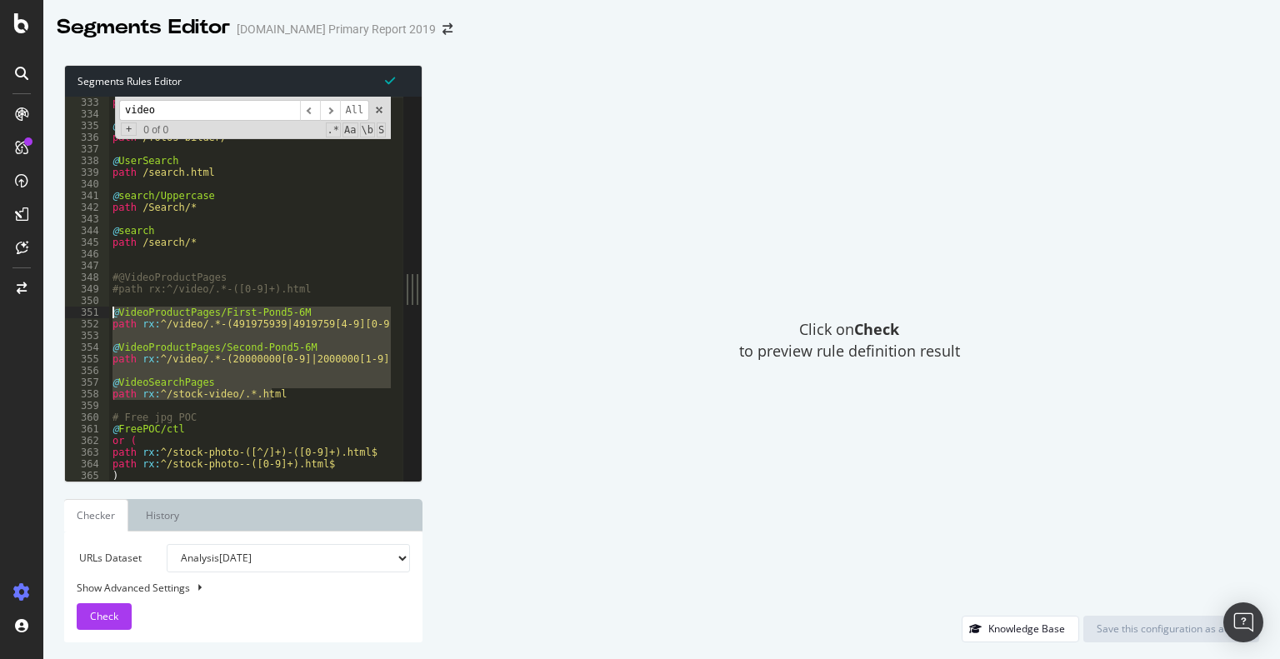
type textarea "@VideoProductPages/First-Pond5-6M path rx:^/video/.*-(491975939|4919759[4-9][0-…"
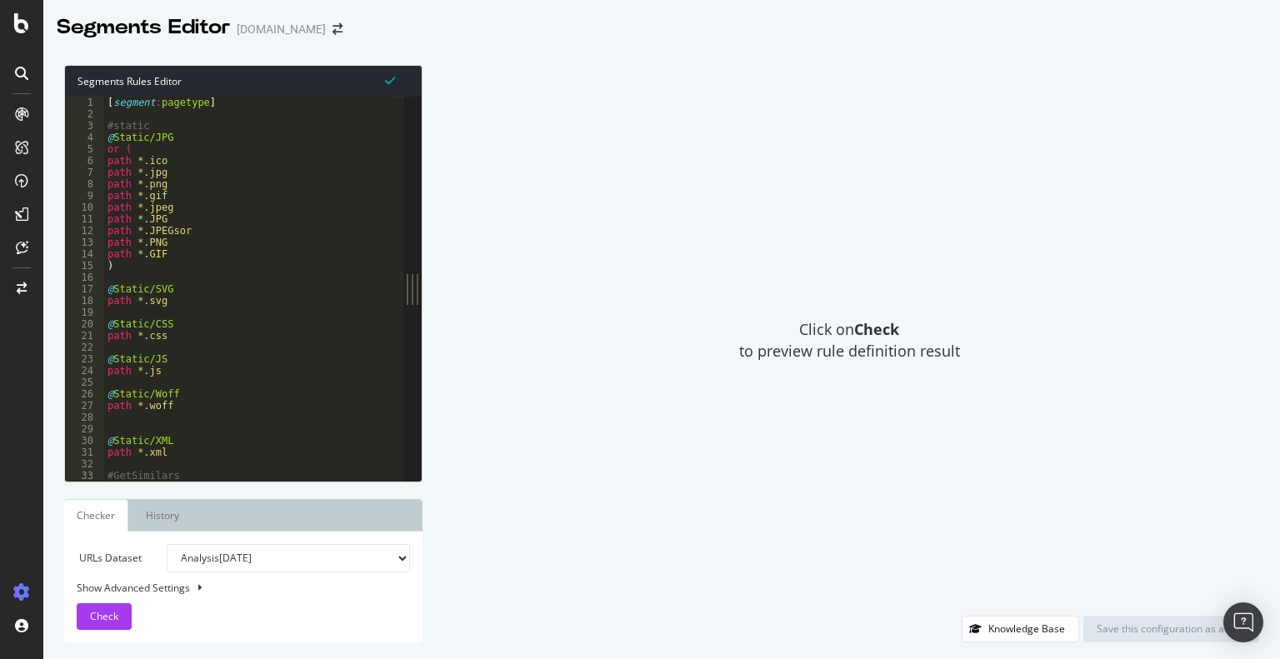
type textarea "path *.JPEGsor"
